Goal: Information Seeking & Learning: Find specific fact

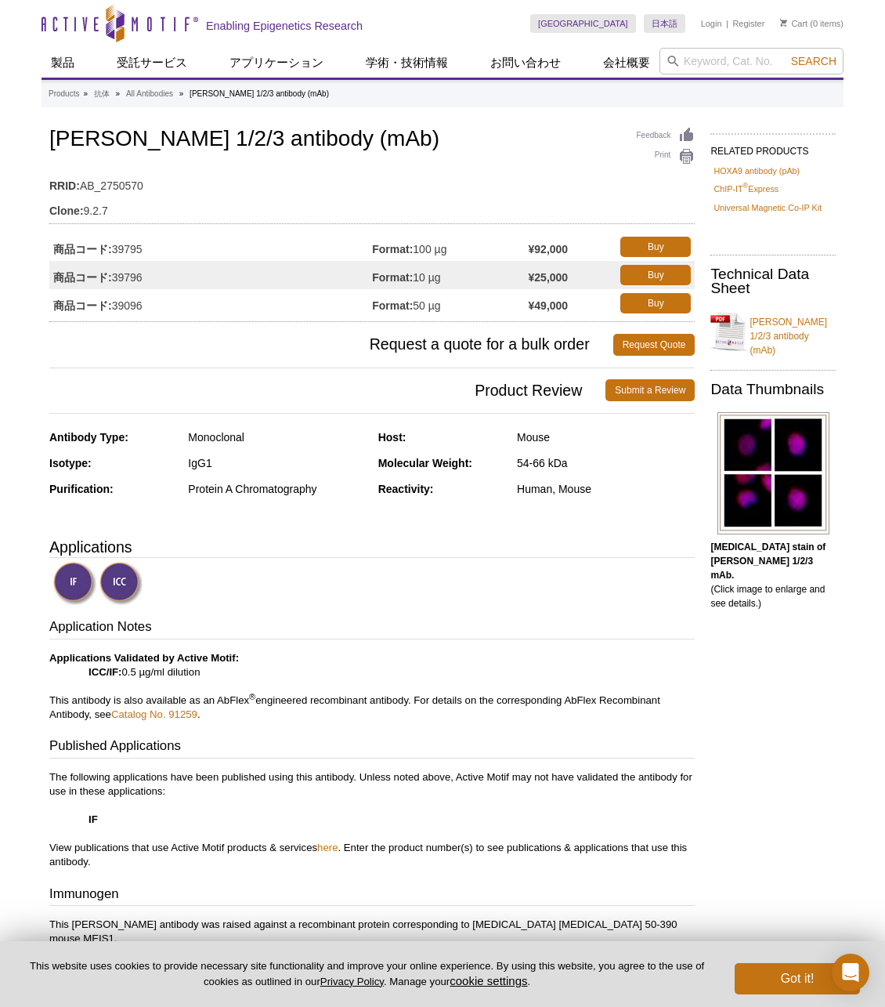
click at [734, 321] on link "[PERSON_NAME] 1/2/3 antibody (mAb)" at bounding box center [773, 332] width 125 height 52
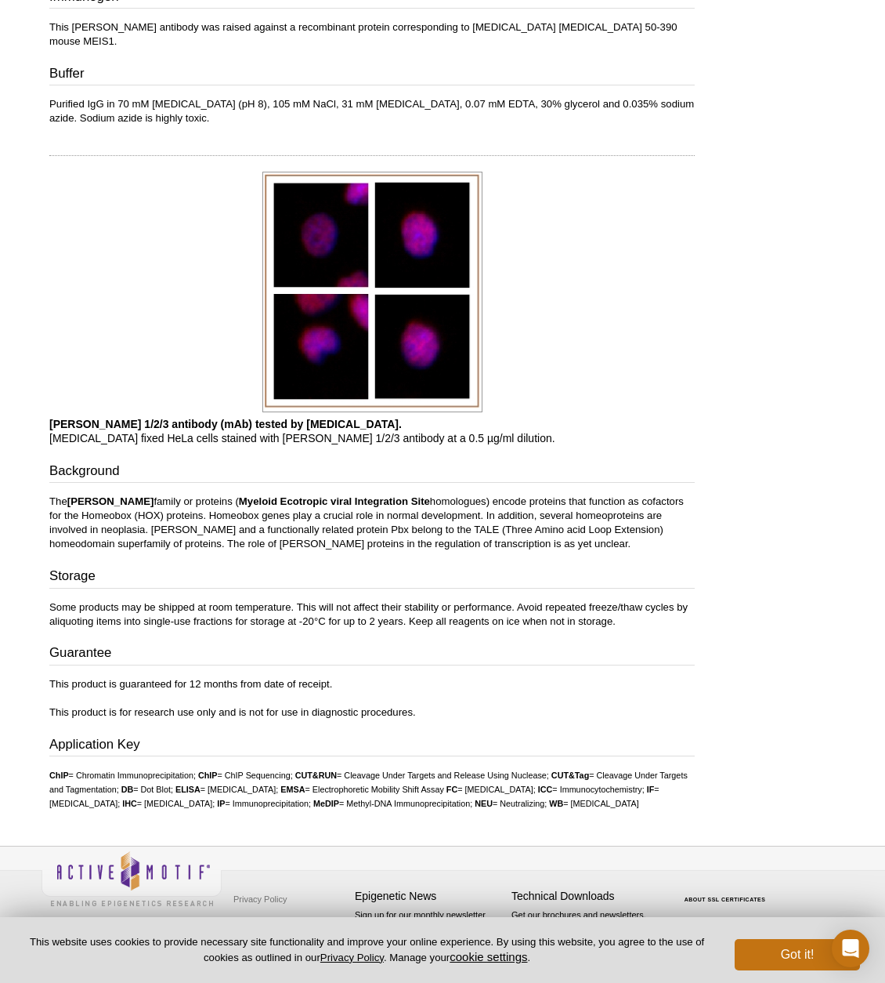
scroll to position [896, 0]
click at [353, 747] on div "Application Key ChIP = Chromatin Immunoprecipitation; ChIP = ChIP Sequencing; C…" at bounding box center [372, 774] width 646 height 76
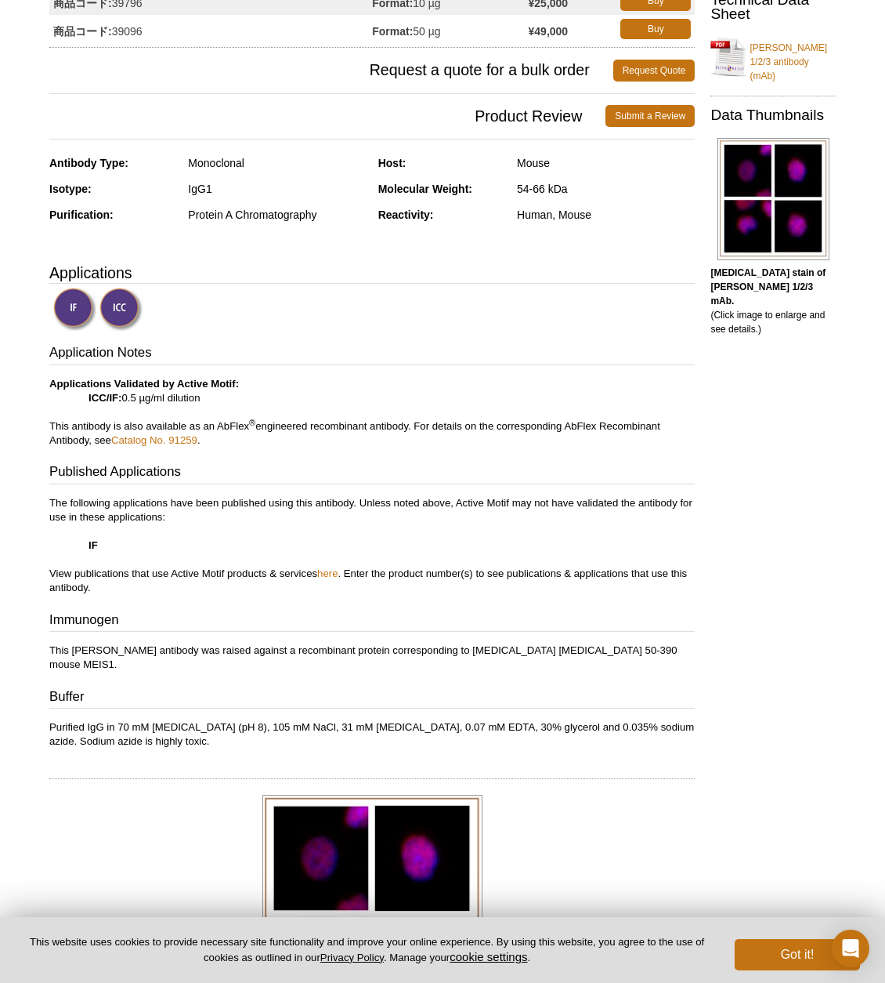
scroll to position [408, 0]
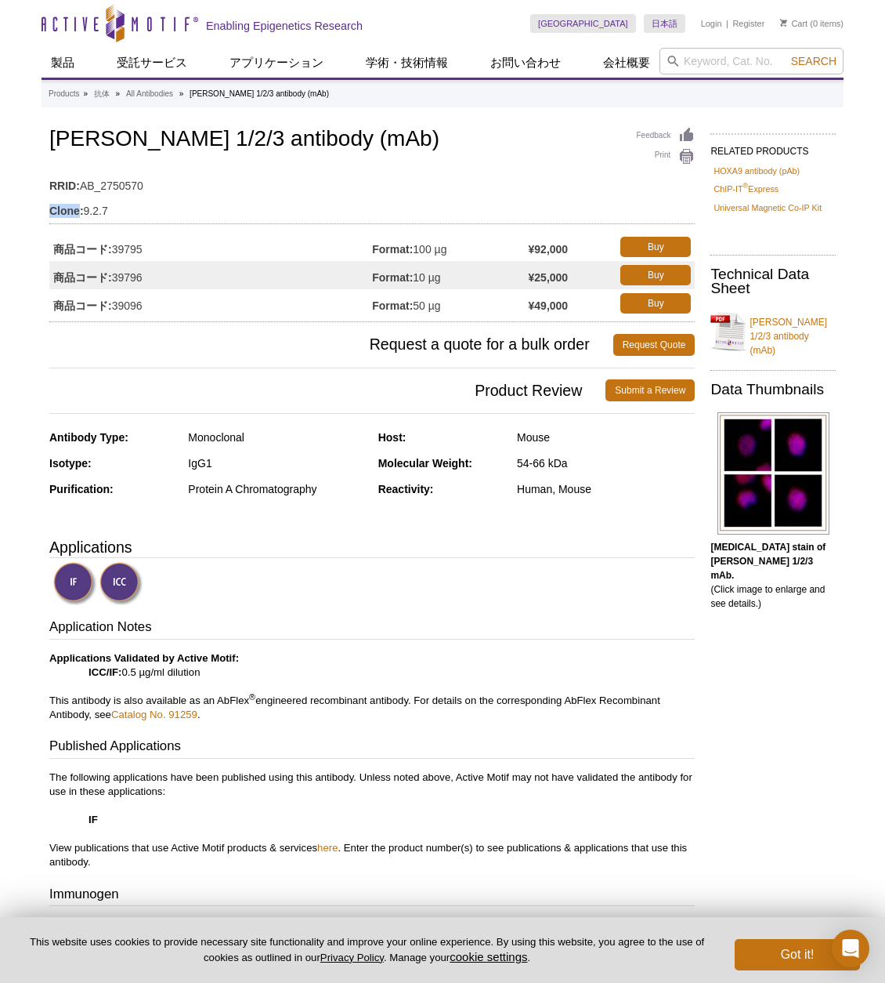
click at [102, 201] on td "Clone: 9.2.7" at bounding box center [372, 206] width 646 height 25
drag, startPoint x: 85, startPoint y: 214, endPoint x: 38, endPoint y: 212, distance: 47.0
click at [28, 215] on div "Active Motif Logo Enabling Epigenetics Research 0 Search Skip to content Active…" at bounding box center [442, 940] width 885 height 1880
drag, startPoint x: 61, startPoint y: 210, endPoint x: 49, endPoint y: 212, distance: 11.9
click at [60, 211] on strong "Clone:" at bounding box center [66, 211] width 34 height 14
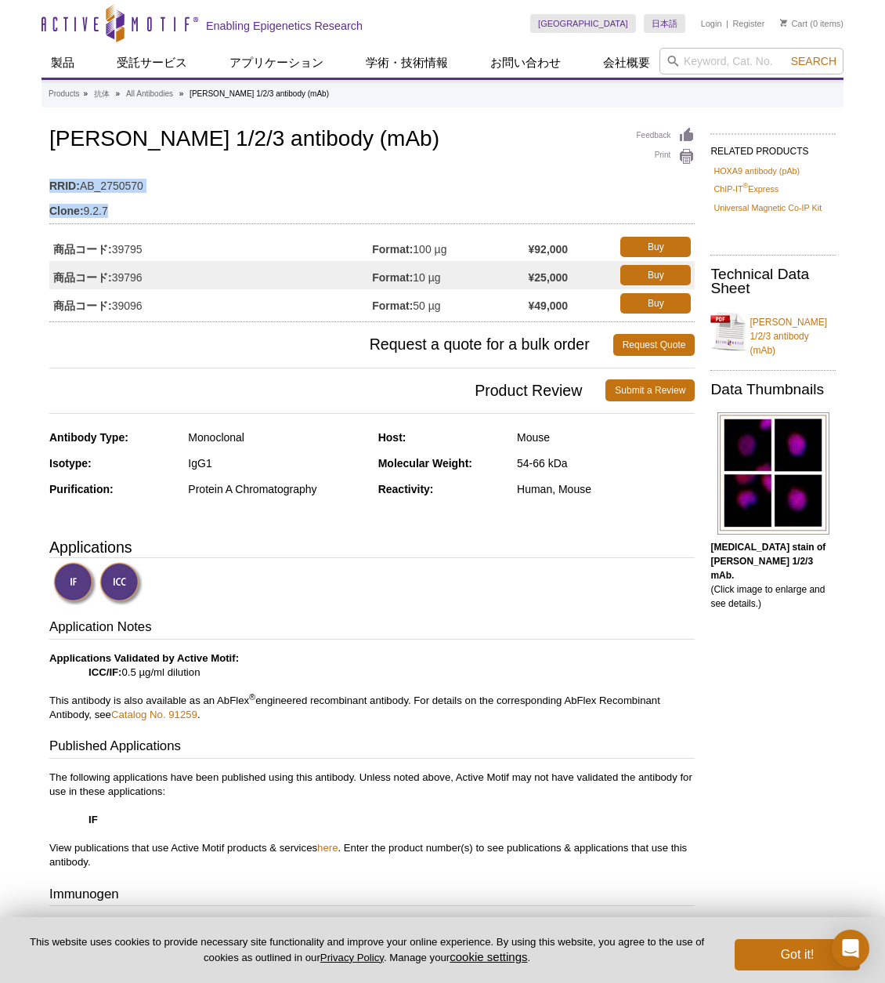
drag, startPoint x: 45, startPoint y: 212, endPoint x: 119, endPoint y: 212, distance: 73.7
click at [121, 212] on div "Feedback Print MEIS 1/2/3 antibody (mAb) RRID: AB_2750570 Clone: 9.2.7 商品コード: 3…" at bounding box center [369, 916] width 654 height 1584
click at [116, 212] on td "Clone: 9.2.7" at bounding box center [372, 206] width 646 height 25
drag, startPoint x: 101, startPoint y: 210, endPoint x: 283, endPoint y: 131, distance: 198.3
click at [54, 211] on td "Clone: 9.2.7" at bounding box center [372, 206] width 646 height 25
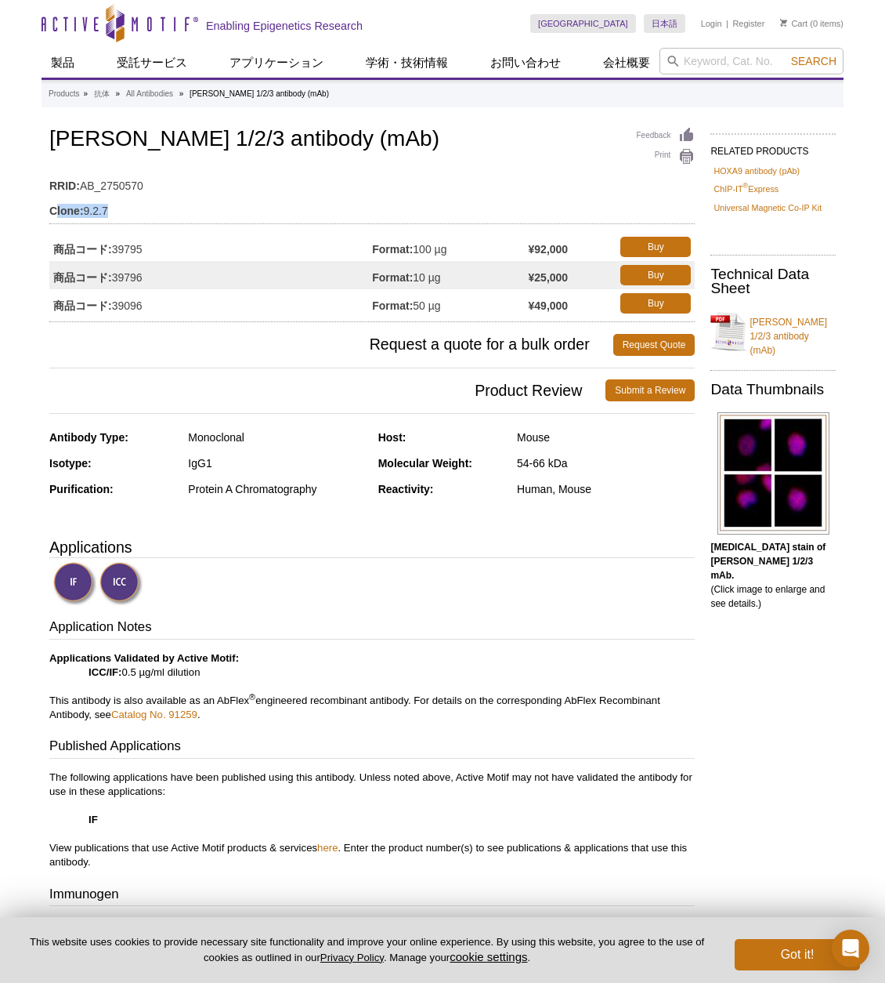
copy td "lone: 9.2.7"
